Goal: Task Accomplishment & Management: Manage account settings

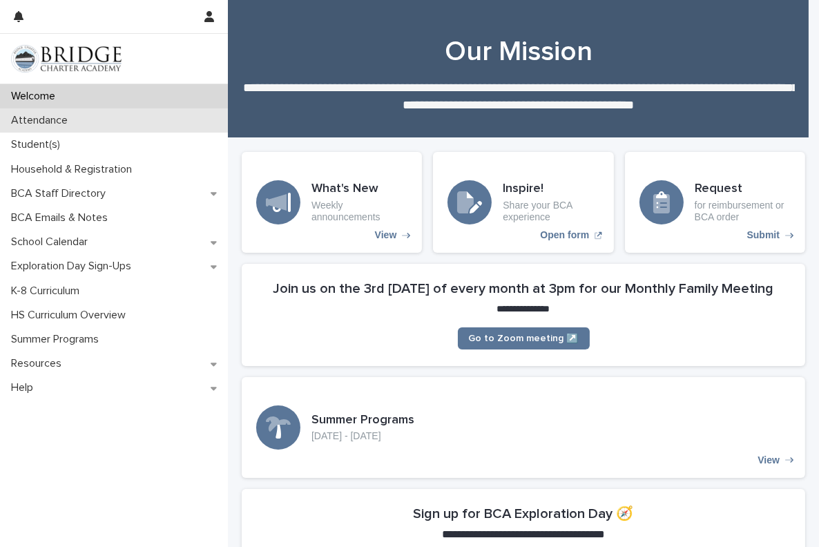
click at [52, 115] on p "Attendance" at bounding box center [42, 120] width 73 height 13
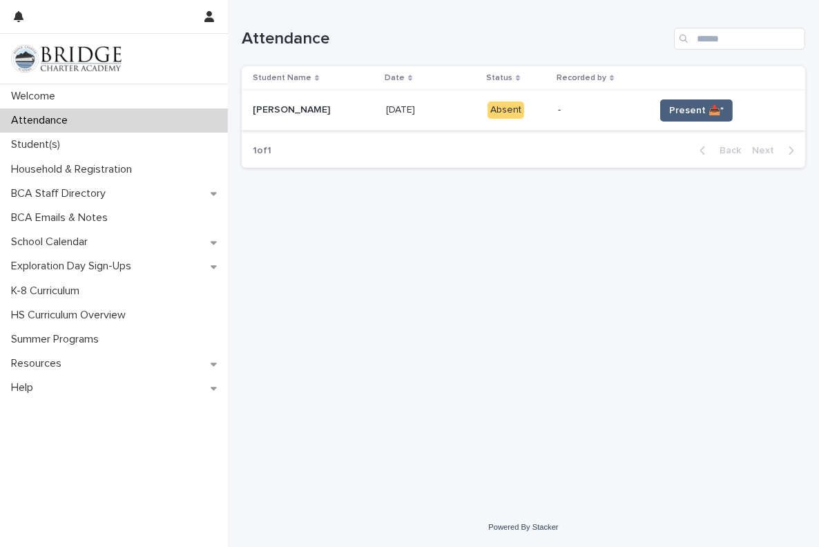
click at [687, 113] on span "Present 📥*" at bounding box center [696, 111] width 55 height 14
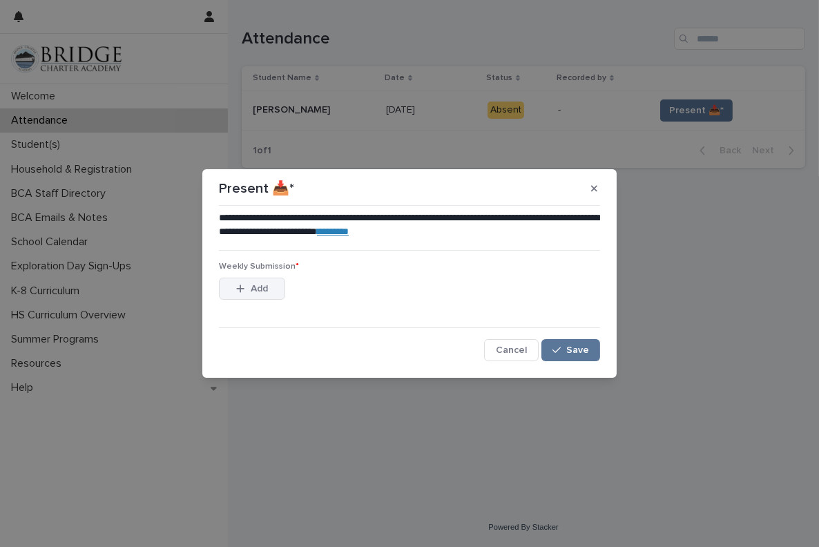
click at [257, 289] on span "Add" at bounding box center [259, 289] width 17 height 10
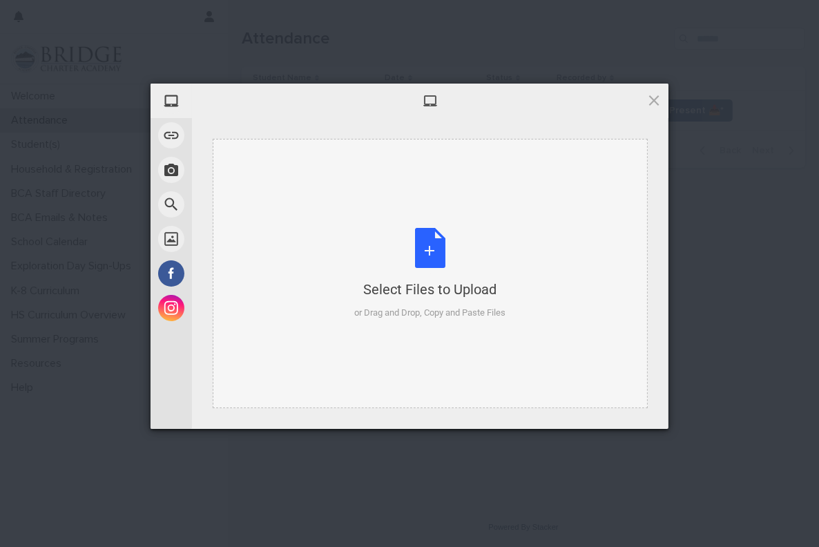
click at [449, 237] on div "Select Files to Upload or Drag and Drop, Copy and Paste Files" at bounding box center [430, 274] width 151 height 92
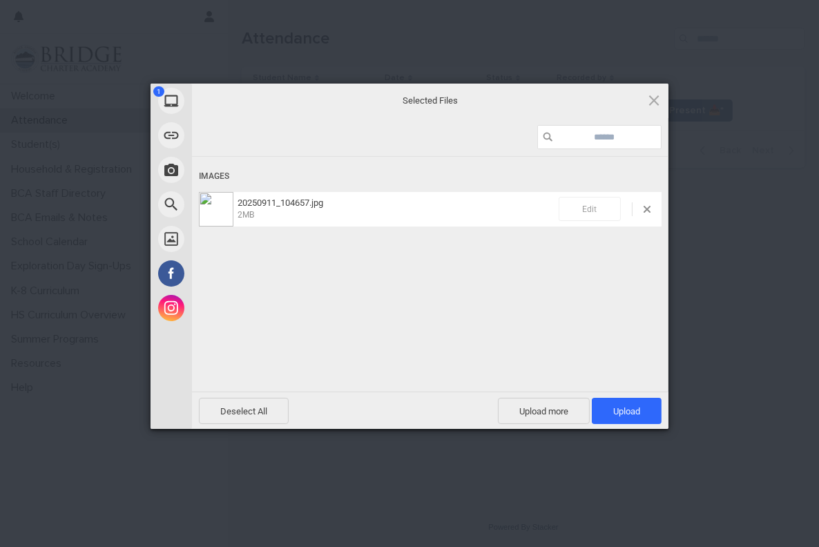
click at [585, 213] on span "Edit" at bounding box center [589, 209] width 62 height 24
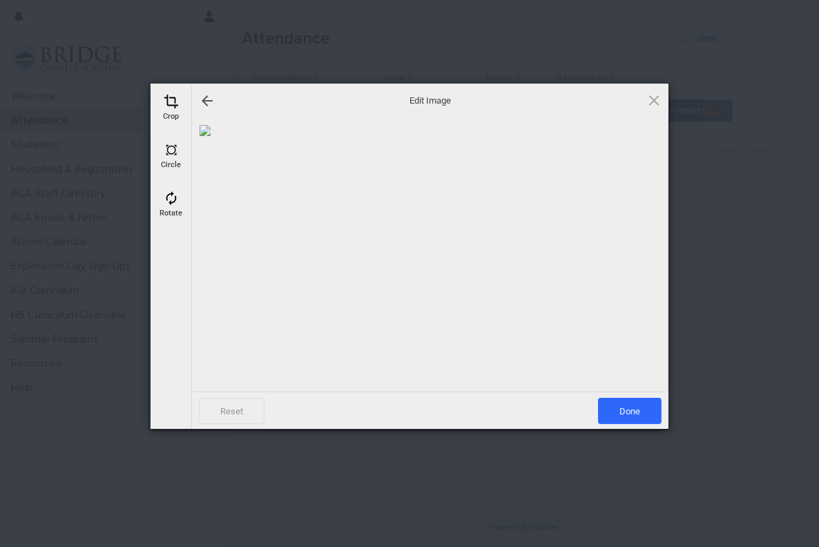
click at [175, 204] on span at bounding box center [171, 198] width 15 height 15
click at [171, 200] on span at bounding box center [171, 198] width 15 height 15
click at [639, 264] on div at bounding box center [637, 256] width 35 height 35
click at [633, 416] on span "Save" at bounding box center [630, 411] width 62 height 26
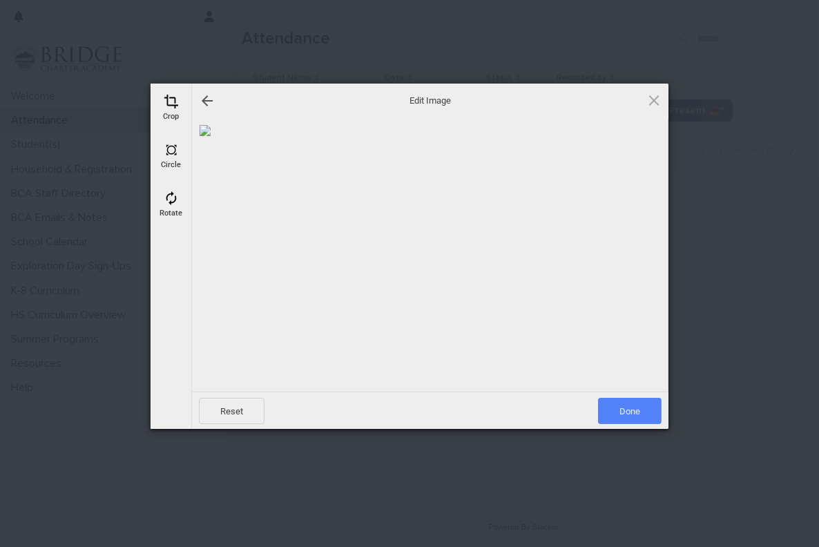
click at [633, 416] on span "Done" at bounding box center [630, 411] width 64 height 26
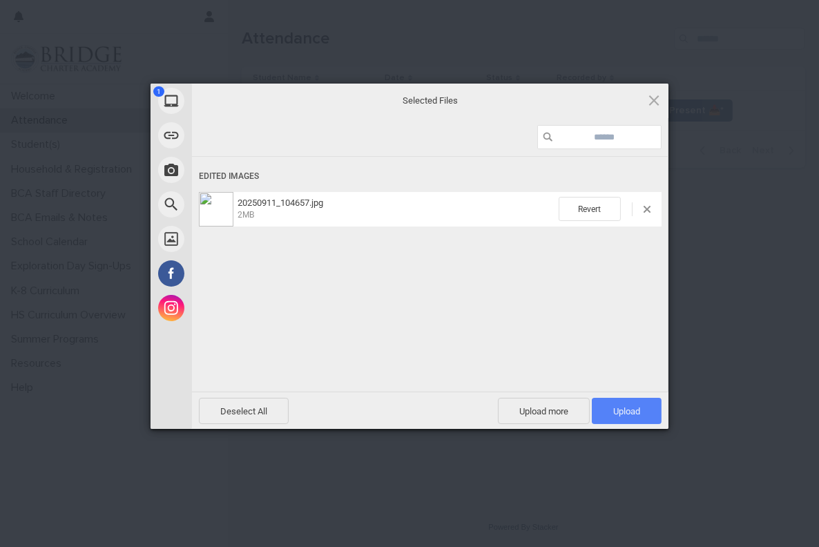
click at [633, 416] on span "Upload 1" at bounding box center [627, 411] width 70 height 26
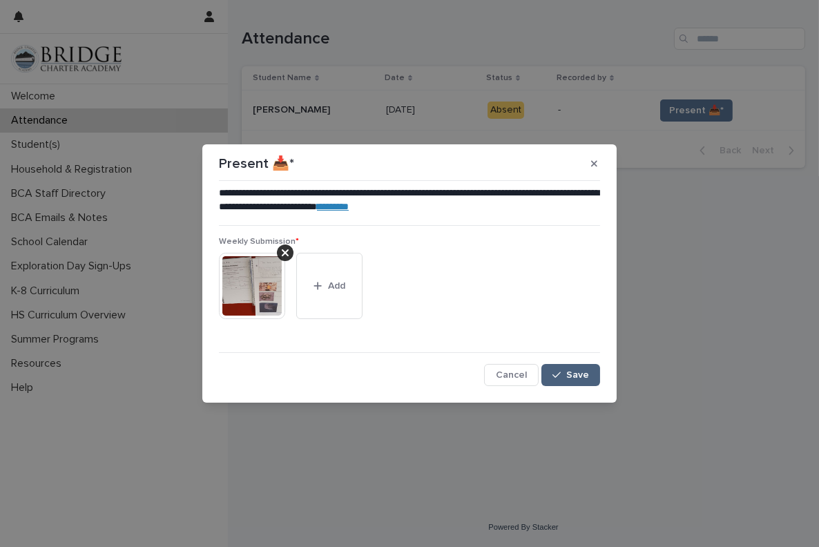
click at [589, 380] on button "Save" at bounding box center [570, 375] width 59 height 22
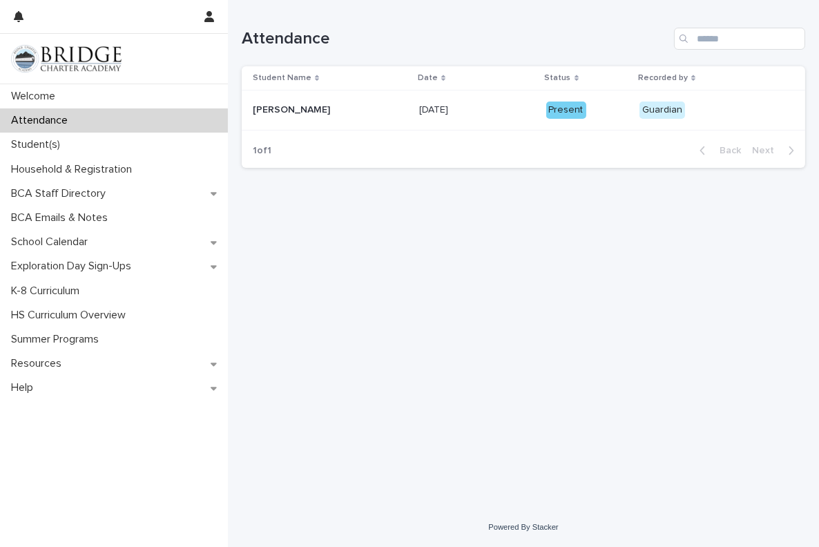
click at [514, 111] on p at bounding box center [476, 110] width 115 height 12
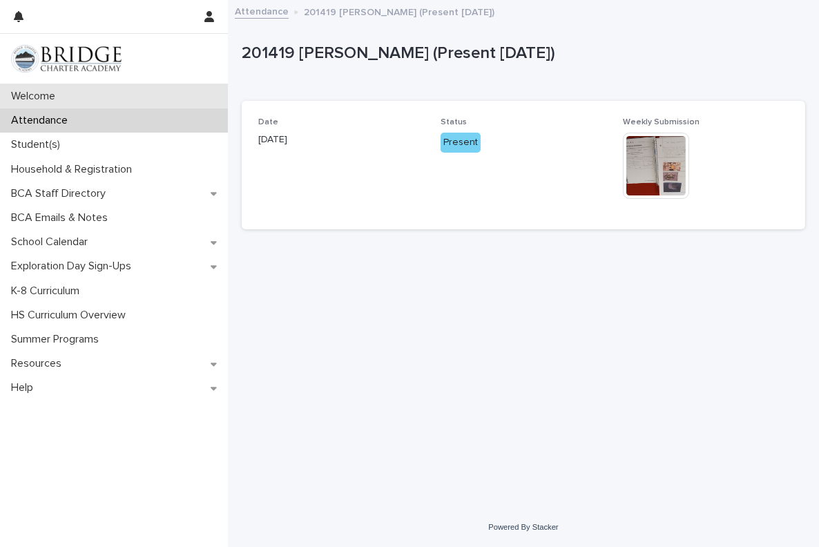
click at [42, 96] on p "Welcome" at bounding box center [36, 96] width 61 height 13
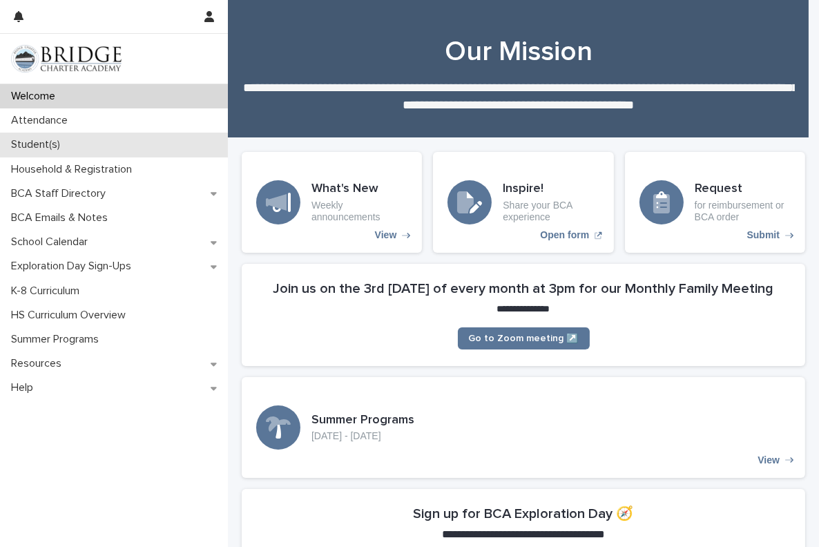
click at [61, 150] on p "Student(s)" at bounding box center [39, 144] width 66 height 13
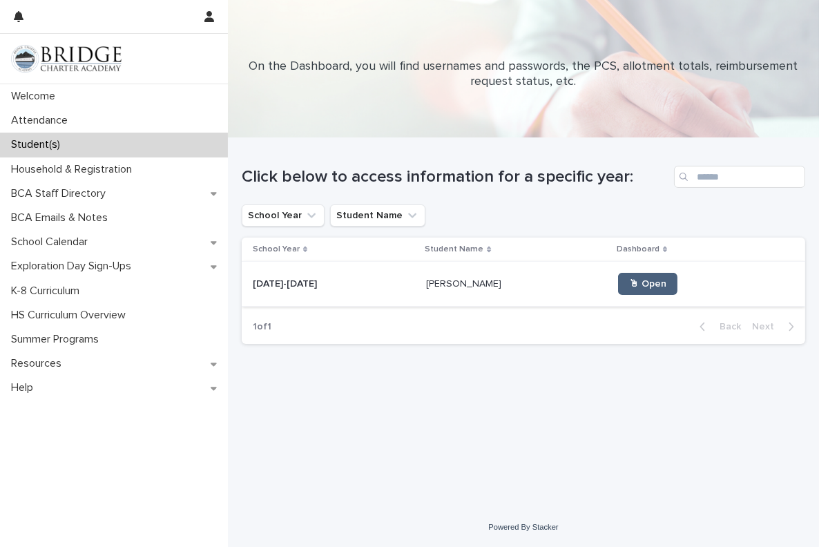
click at [626, 292] on link "🖱 Open" at bounding box center [647, 284] width 59 height 22
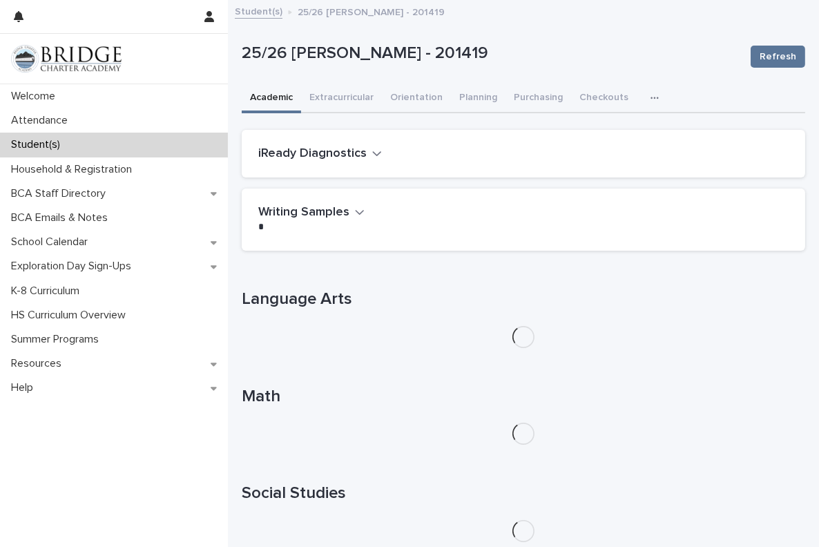
click at [650, 100] on icon "button" at bounding box center [654, 98] width 8 height 10
click at [592, 156] on span "General" at bounding box center [599, 155] width 36 height 10
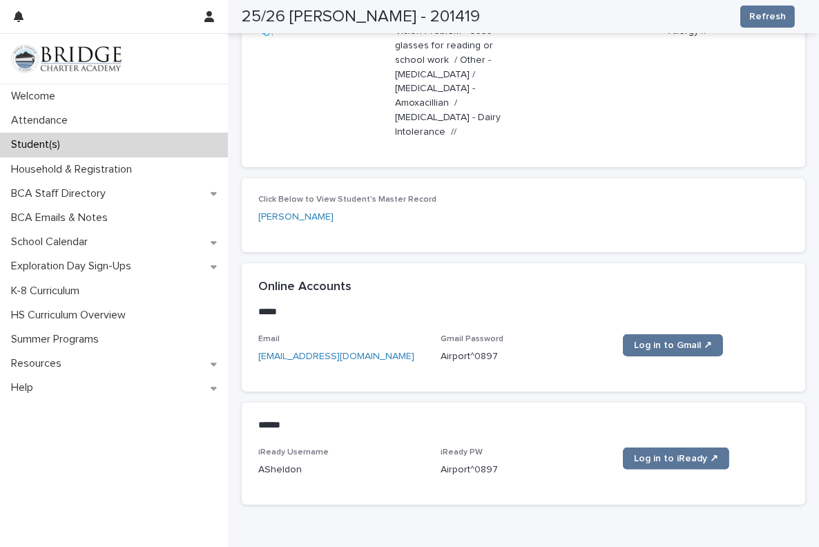
scroll to position [585, 0]
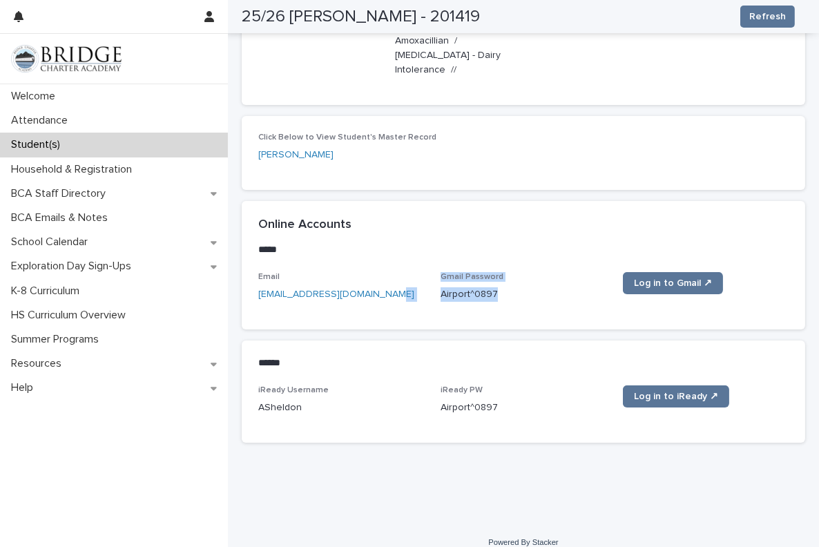
drag, startPoint x: 503, startPoint y: 281, endPoint x: 414, endPoint y: 284, distance: 88.4
click at [414, 284] on div "Email [EMAIL_ADDRESS][DOMAIN_NAME] Gmail Password [SECURITY_DATA] Log in to Gma…" at bounding box center [523, 292] width 530 height 41
click at [425, 286] on div "Email [EMAIL_ADDRESS][DOMAIN_NAME] Gmail Password [SECURITY_DATA] Log in to Gma…" at bounding box center [523, 292] width 530 height 41
click at [435, 287] on div "Email [EMAIL_ADDRESS][DOMAIN_NAME] Gmail Password [SECURITY_DATA] Log in to Gma…" at bounding box center [523, 292] width 530 height 41
click at [440, 287] on p "Airport^0897" at bounding box center [523, 294] width 166 height 14
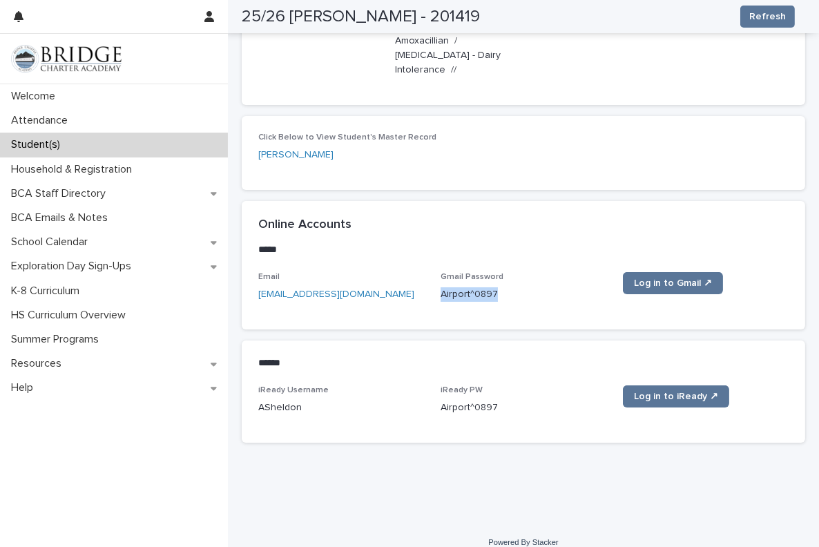
drag, startPoint x: 440, startPoint y: 282, endPoint x: 498, endPoint y: 286, distance: 58.1
click at [498, 287] on p "Airport^0897" at bounding box center [523, 294] width 166 height 14
copy p "Airport^0897"
